Goal: Check status: Check status

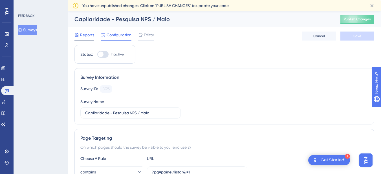
click at [87, 33] on span "Reports" at bounding box center [87, 35] width 14 height 7
click at [88, 32] on span "Reports" at bounding box center [87, 35] width 14 height 7
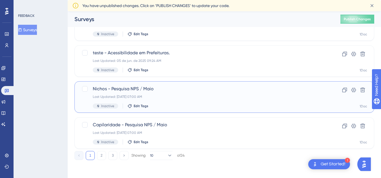
click at [138, 87] on span "Nichos - Pesquisa NPS / Maio" at bounding box center [202, 89] width 218 height 7
